Goal: Transaction & Acquisition: Book appointment/travel/reservation

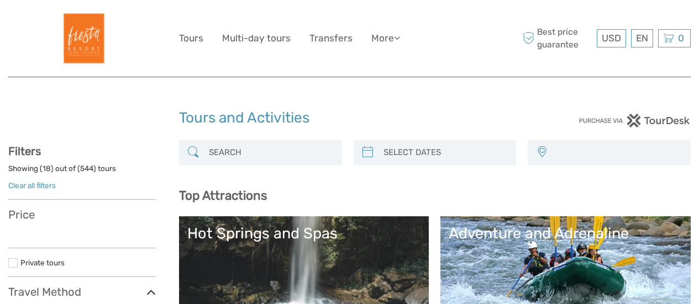
select select
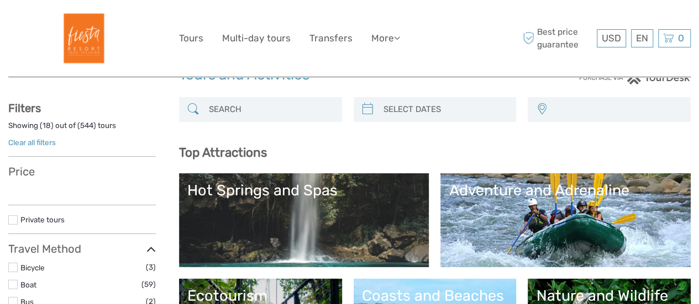
select select
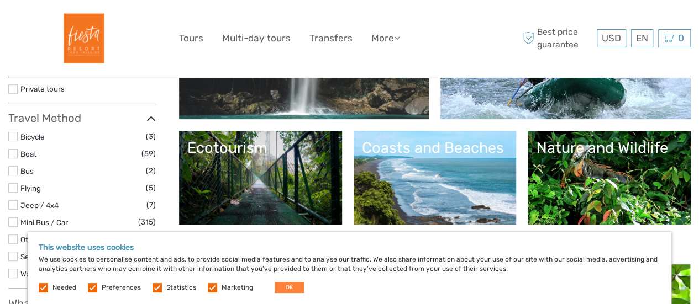
drag, startPoint x: 704, startPoint y: 43, endPoint x: 706, endPoint y: 70, distance: 27.8
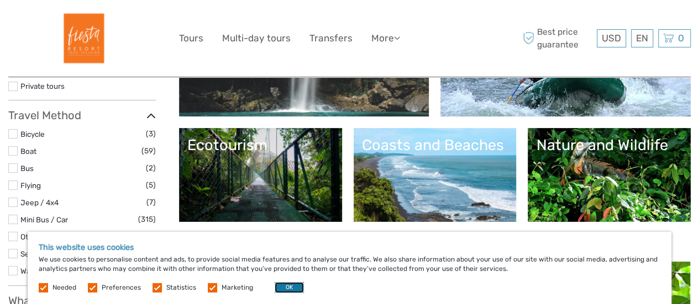
click at [280, 287] on button "OK" at bounding box center [289, 287] width 29 height 11
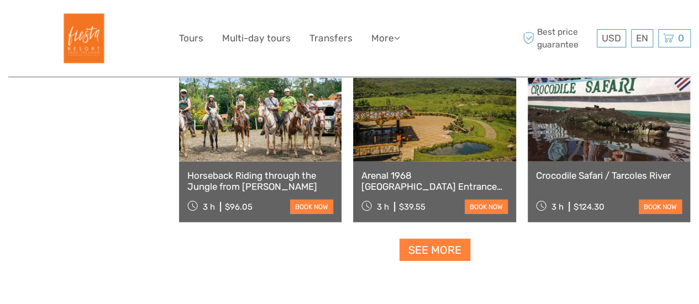
scroll to position [1393, 0]
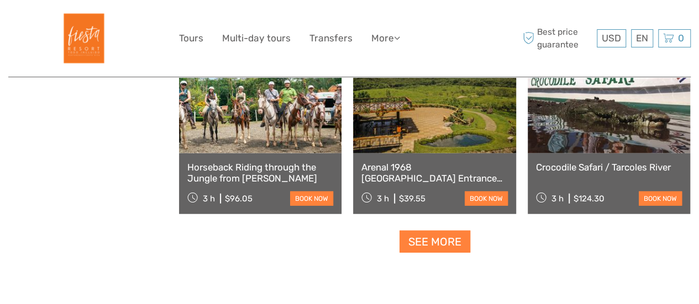
click at [433, 96] on link at bounding box center [434, 93] width 162 height 122
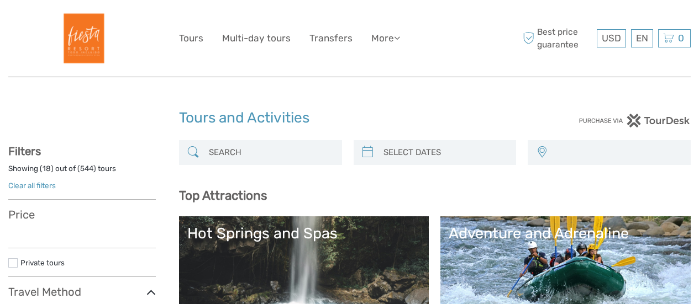
select select
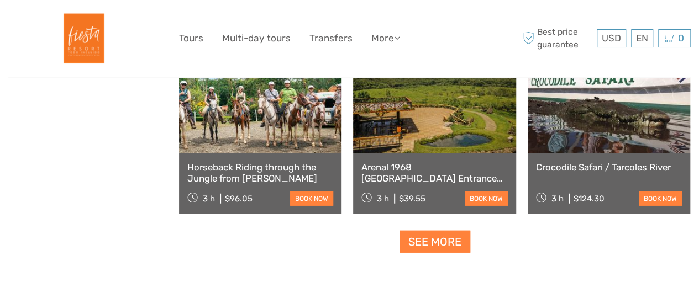
select select
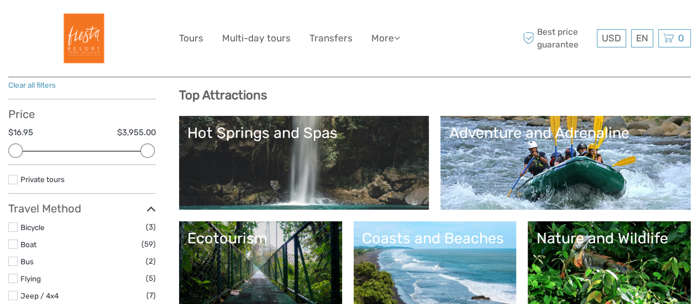
scroll to position [103, 0]
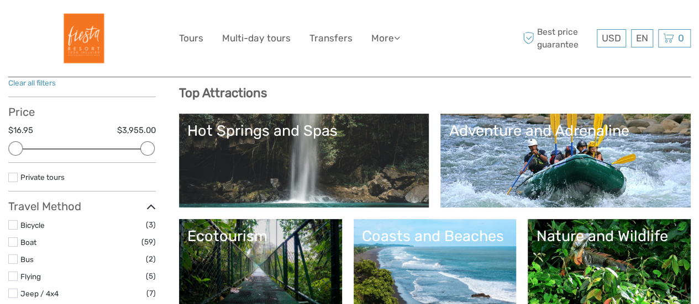
click at [314, 238] on div "Ecotourism" at bounding box center [260, 237] width 146 height 18
